Goal: Register for event/course

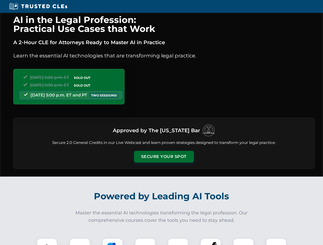
click at [164, 157] on button "Secure Your Spot" at bounding box center [164, 157] width 60 height 12
click at [47, 242] on img at bounding box center [47, 248] width 15 height 15
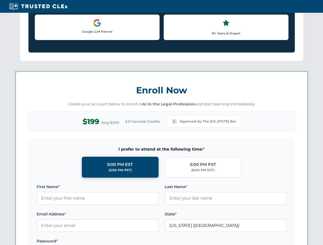
click at [112, 242] on label "Password *" at bounding box center [98, 241] width 122 height 6
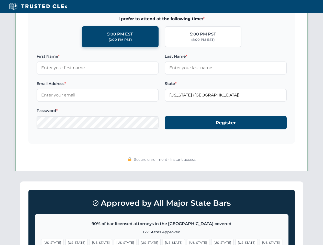
click at [235, 242] on span "[US_STATE]" at bounding box center [246, 242] width 22 height 7
